Goal: Task Accomplishment & Management: Manage account settings

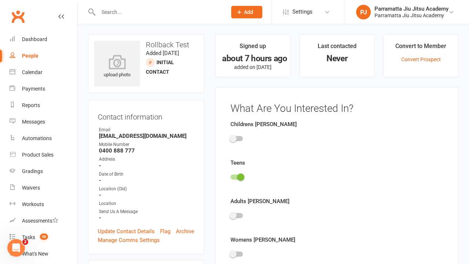
scroll to position [51, 0]
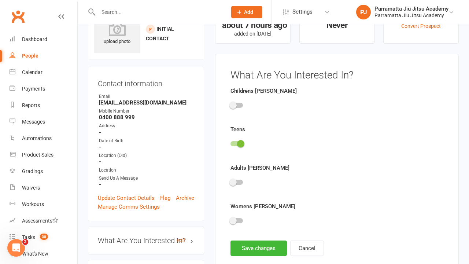
scroll to position [51, 0]
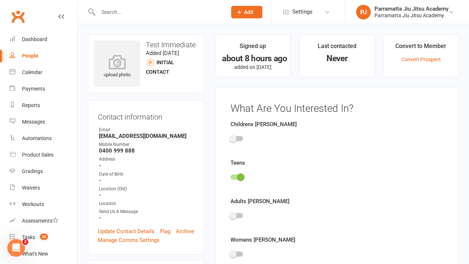
scroll to position [51, 0]
